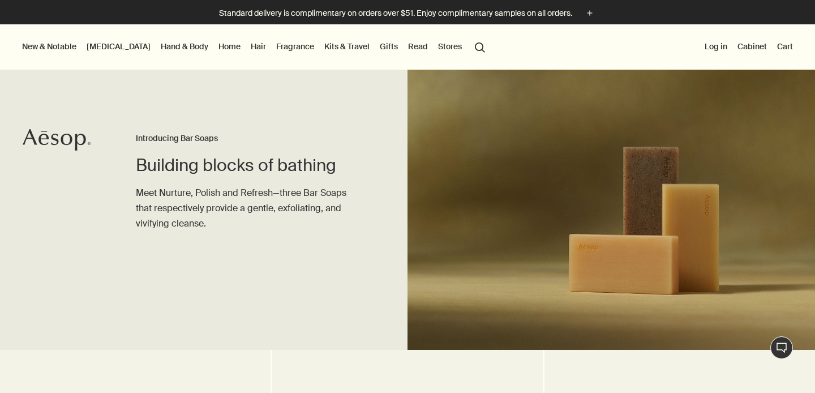
click at [54, 51] on button "New & Notable" at bounding box center [49, 46] width 59 height 15
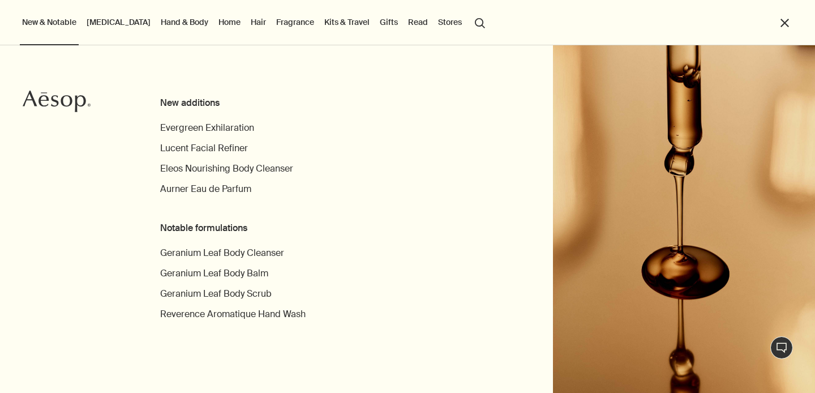
click at [54, 51] on div "New additions Evergreen Exhilaration Lucent Facial Refiner Eleos Nourishing Bod…" at bounding box center [407, 219] width 815 height 348
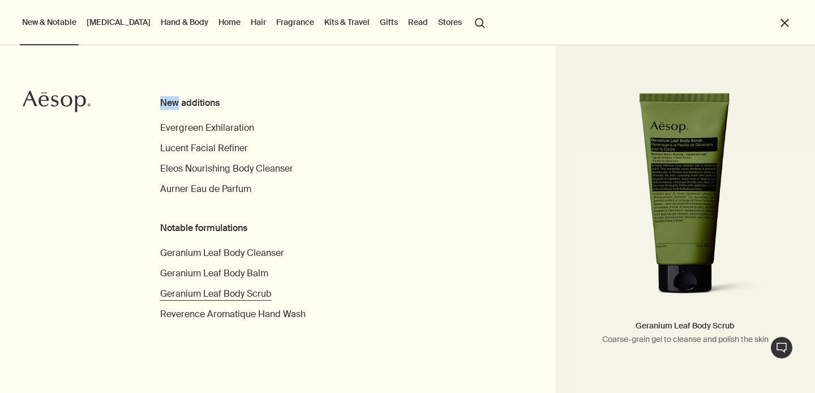
click at [251, 293] on span "Geranium Leaf Body Scrub" at bounding box center [216, 294] width 112 height 12
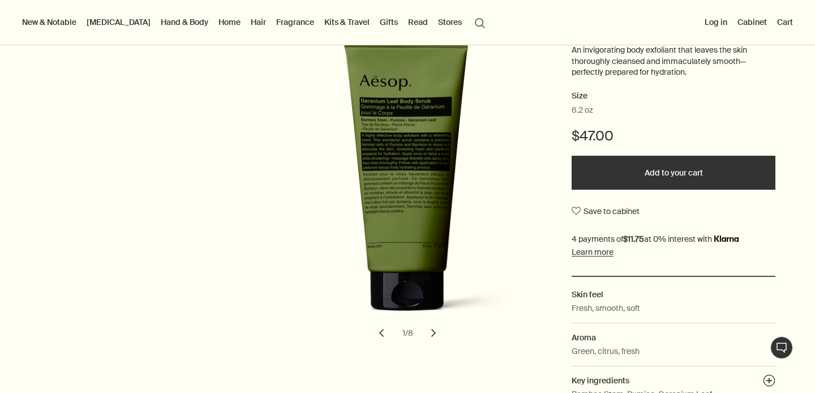
scroll to position [183, 0]
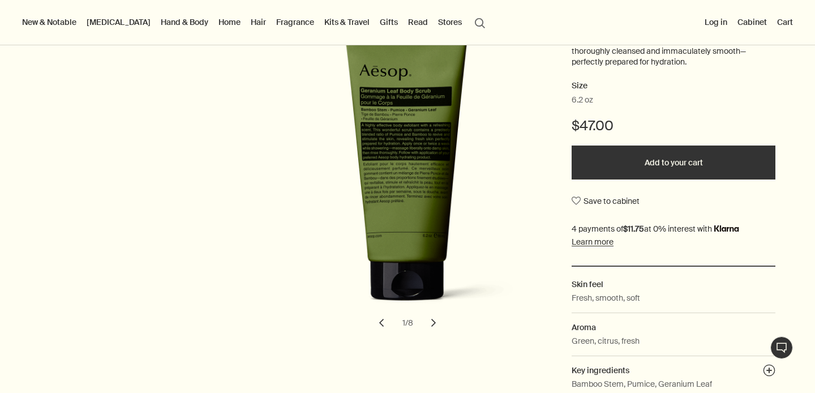
click at [433, 319] on button "chevron" at bounding box center [433, 322] width 25 height 25
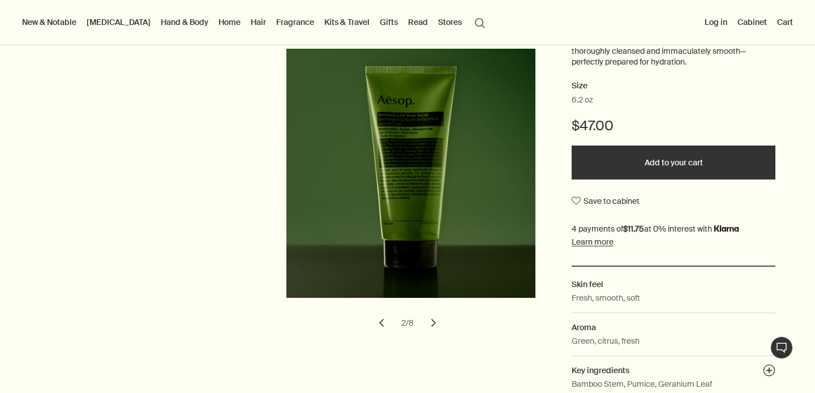
click at [433, 319] on button "chevron" at bounding box center [433, 322] width 25 height 25
